Goal: Find specific page/section

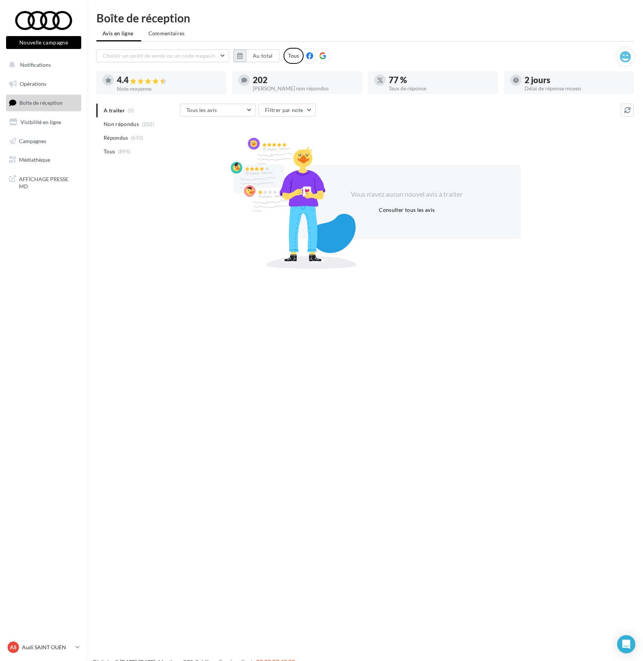
click at [243, 54] on button "button" at bounding box center [240, 55] width 13 height 13
click at [245, 73] on button "button" at bounding box center [243, 77] width 6 height 11
click at [246, 102] on button "1" at bounding box center [246, 101] width 11 height 11
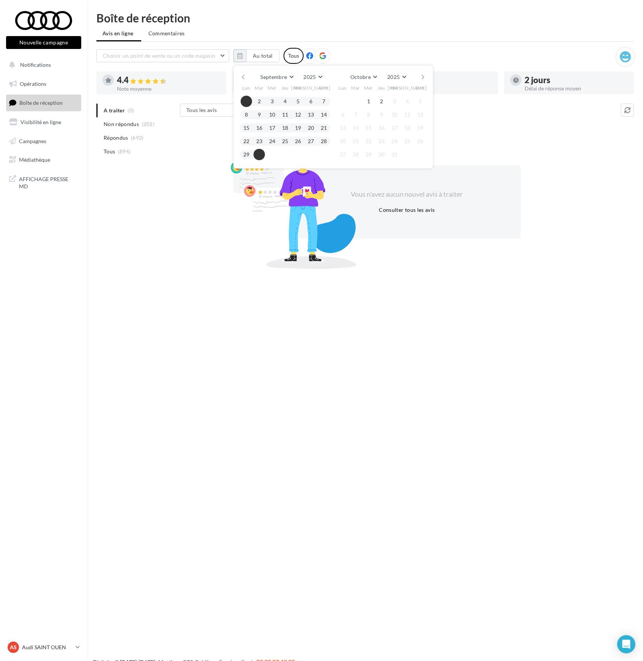
click at [257, 157] on button "30" at bounding box center [259, 154] width 11 height 11
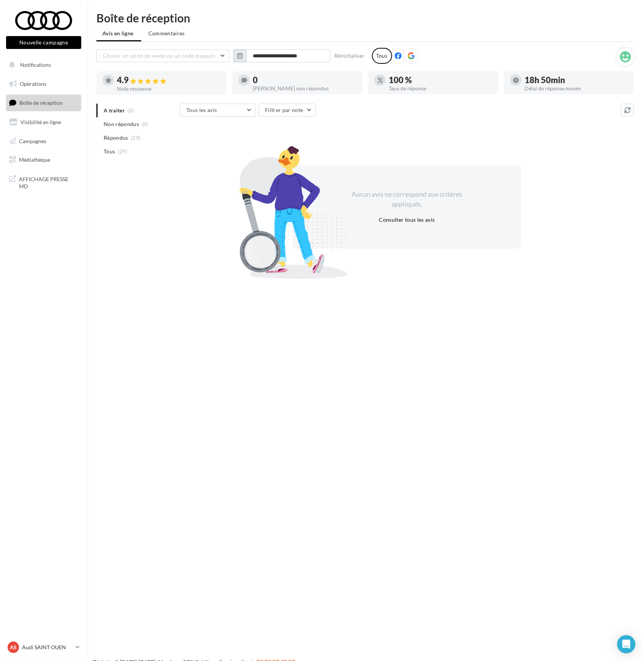
click at [242, 57] on icon "button" at bounding box center [239, 56] width 5 height 6
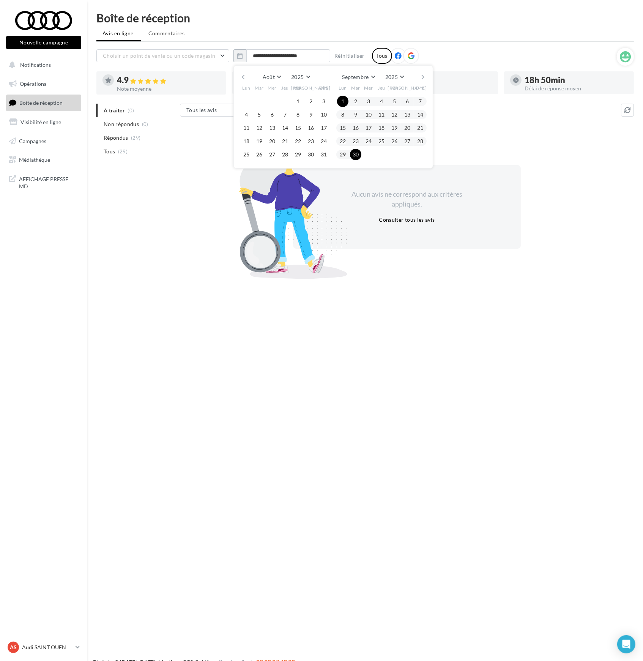
click at [343, 102] on button "1" at bounding box center [342, 101] width 11 height 11
click at [358, 154] on button "30" at bounding box center [355, 154] width 11 height 11
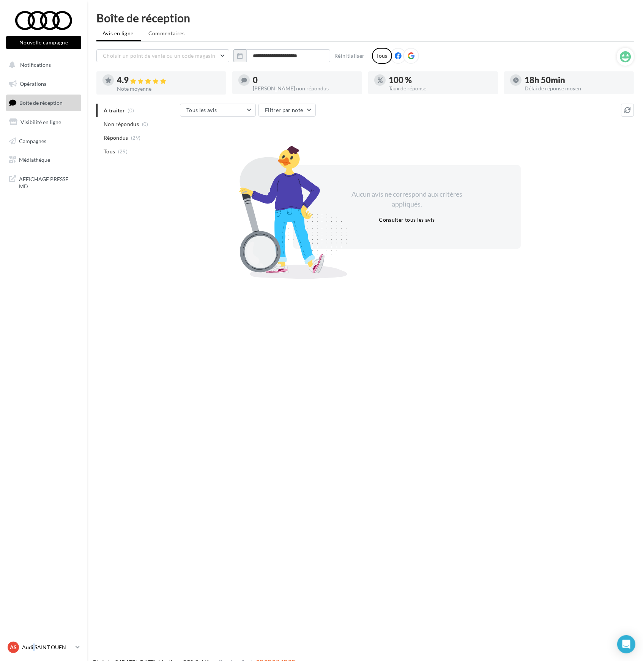
click at [33, 649] on p "Audi SAINT OUEN" at bounding box center [47, 648] width 51 height 8
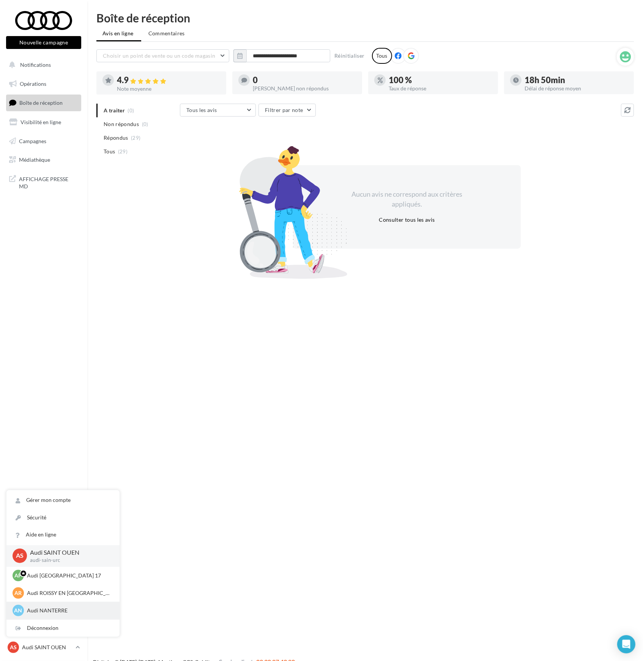
click at [45, 613] on p "Audi NANTERRE" at bounding box center [69, 611] width 84 height 8
